Goal: Task Accomplishment & Management: Manage account settings

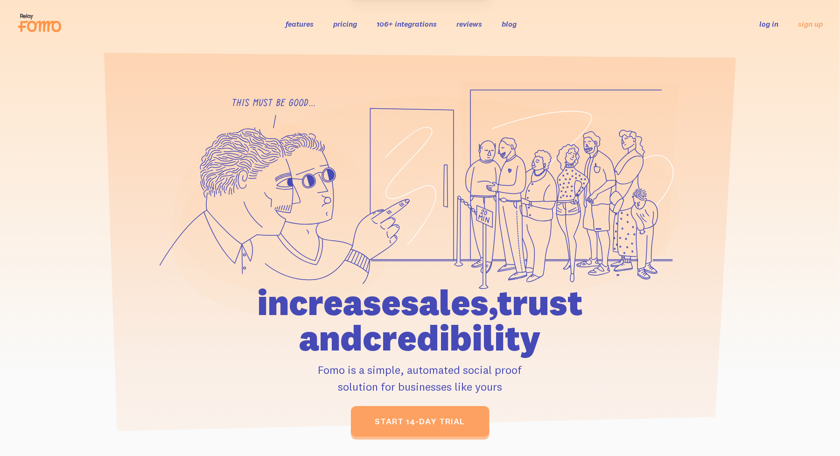
click at [778, 24] on link "log in" at bounding box center [769, 23] width 19 height 9
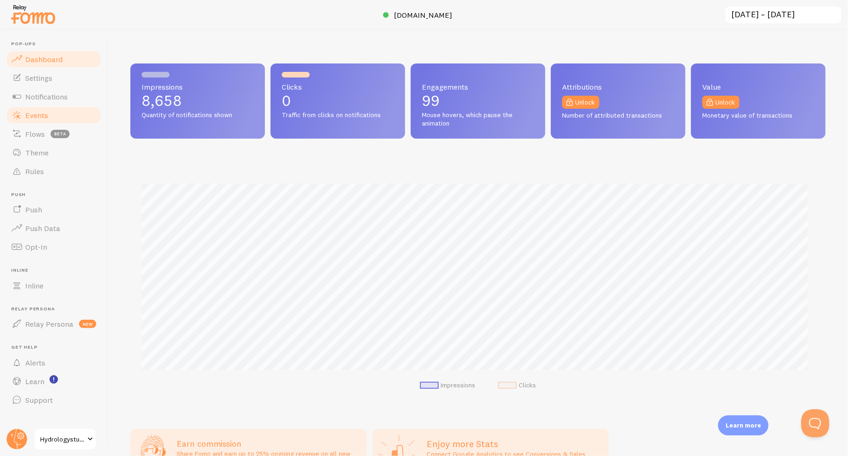
click at [35, 112] on span "Events" at bounding box center [36, 115] width 23 height 9
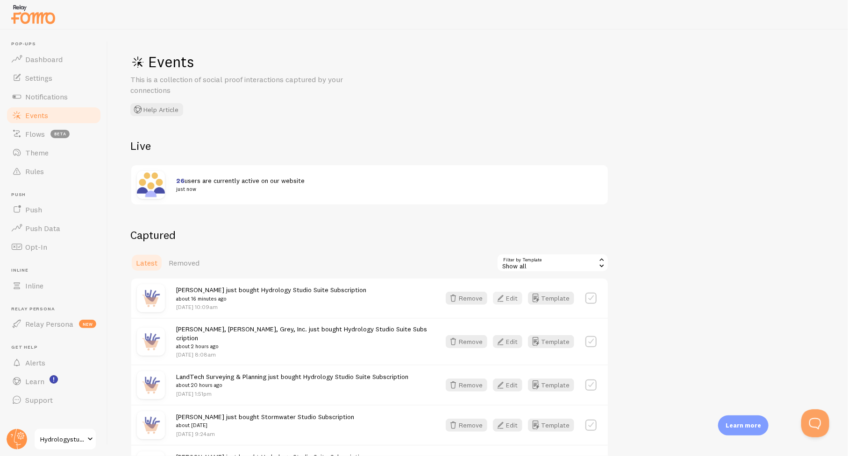
click at [519, 293] on button "Edit" at bounding box center [507, 298] width 29 height 13
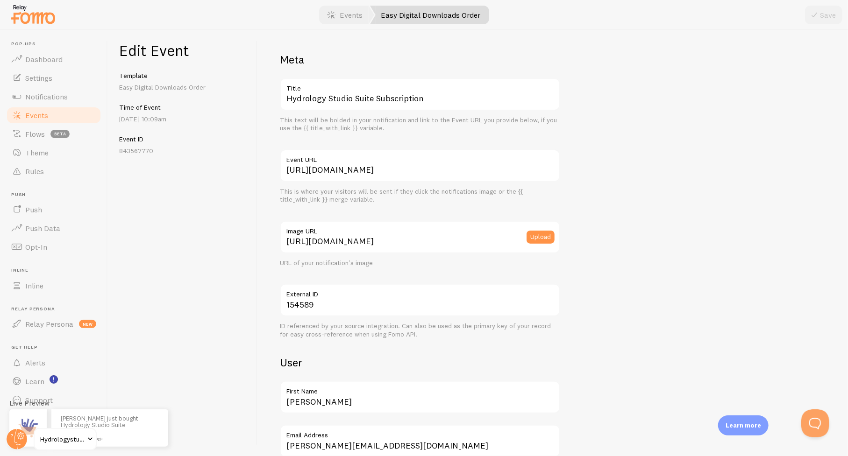
scroll to position [140, 0]
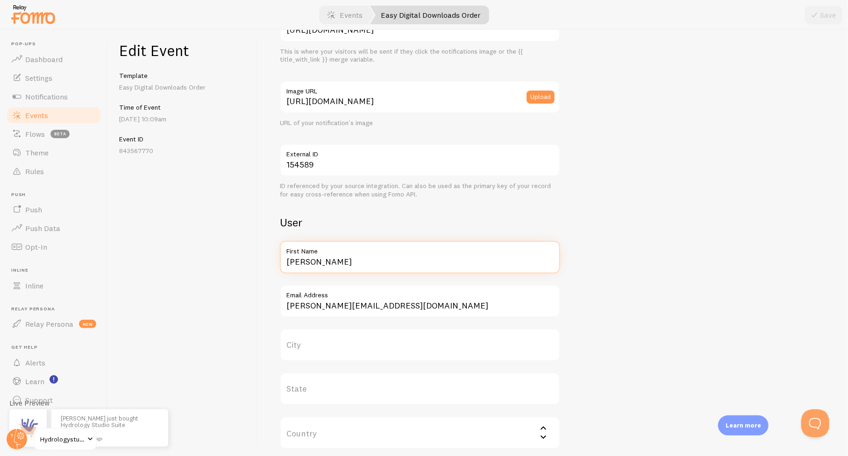
drag, startPoint x: 310, startPoint y: 268, endPoint x: 274, endPoint y: 267, distance: 36.0
click at [274, 267] on div "Meta Hydrology Studio Suite Subscription Title This text will be bolded in your…" at bounding box center [552, 243] width 590 height 426
paste input "eForest Engineering"
type input "[PERSON_NAME] Engineering"
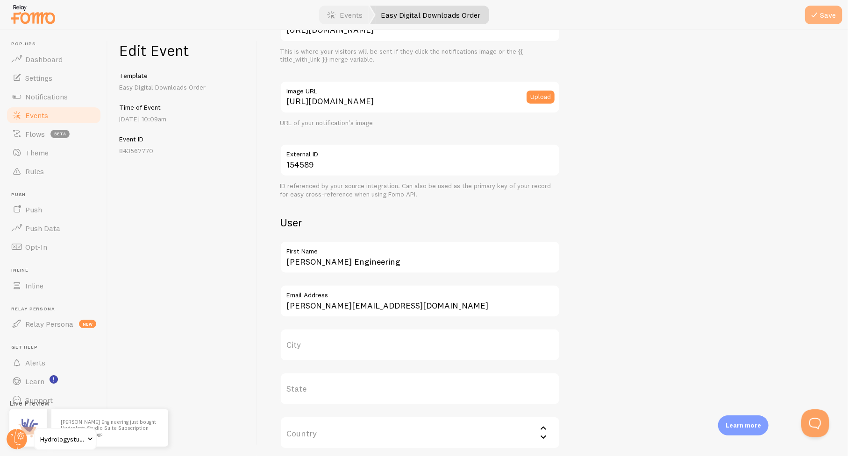
click at [824, 15] on button "Save" at bounding box center [823, 15] width 37 height 19
click at [39, 108] on link "Events" at bounding box center [54, 115] width 96 height 19
